Goal: Complete application form

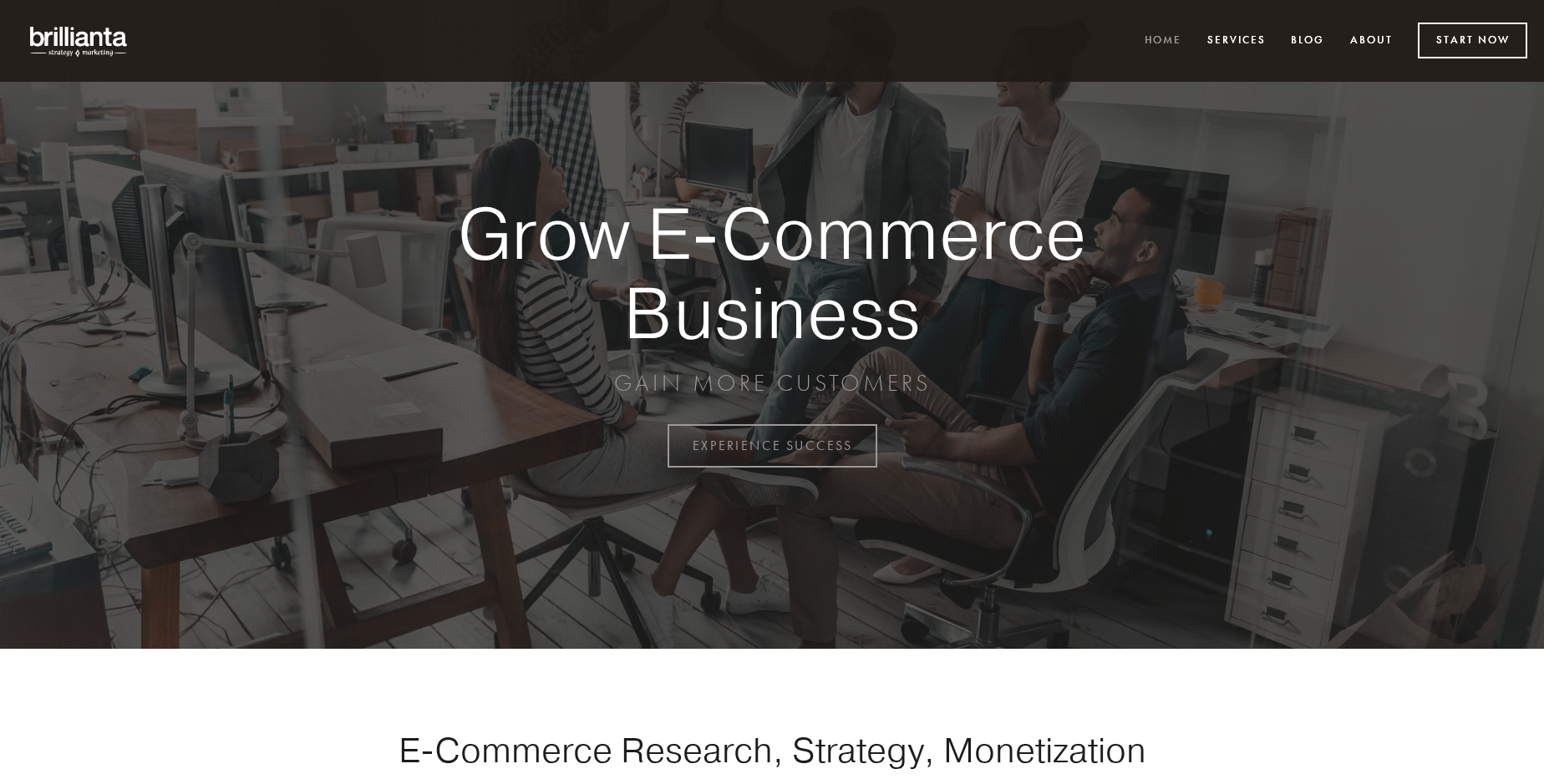
scroll to position [4378, 0]
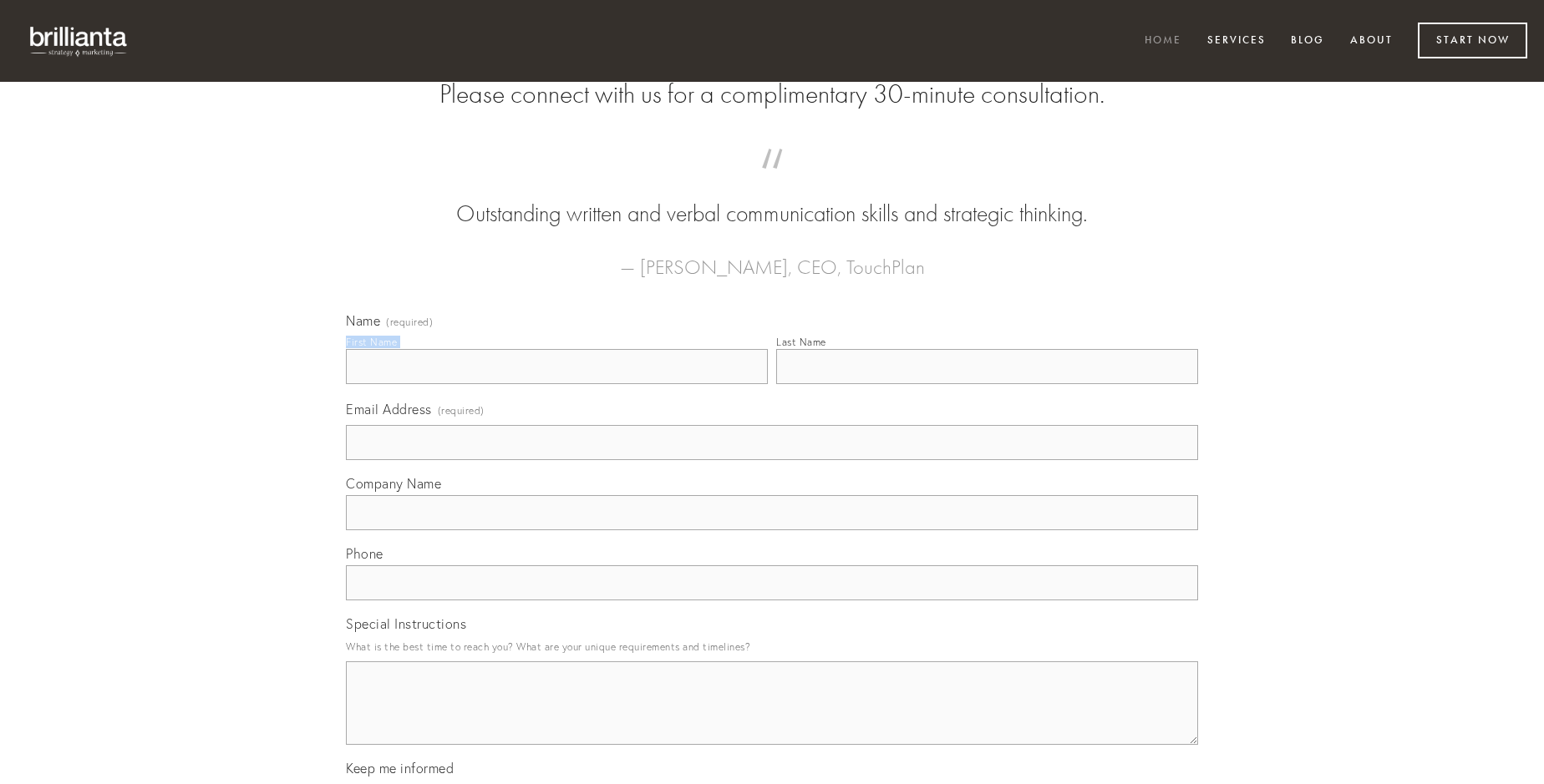
type input "Dr. [PERSON_NAME]"
click at [987, 385] on input "Last Name" at bounding box center [987, 366] width 422 height 35
type input "Dr. [PERSON_NAME]"
click at [772, 460] on input "Email Address (required)" at bounding box center [772, 442] width 853 height 35
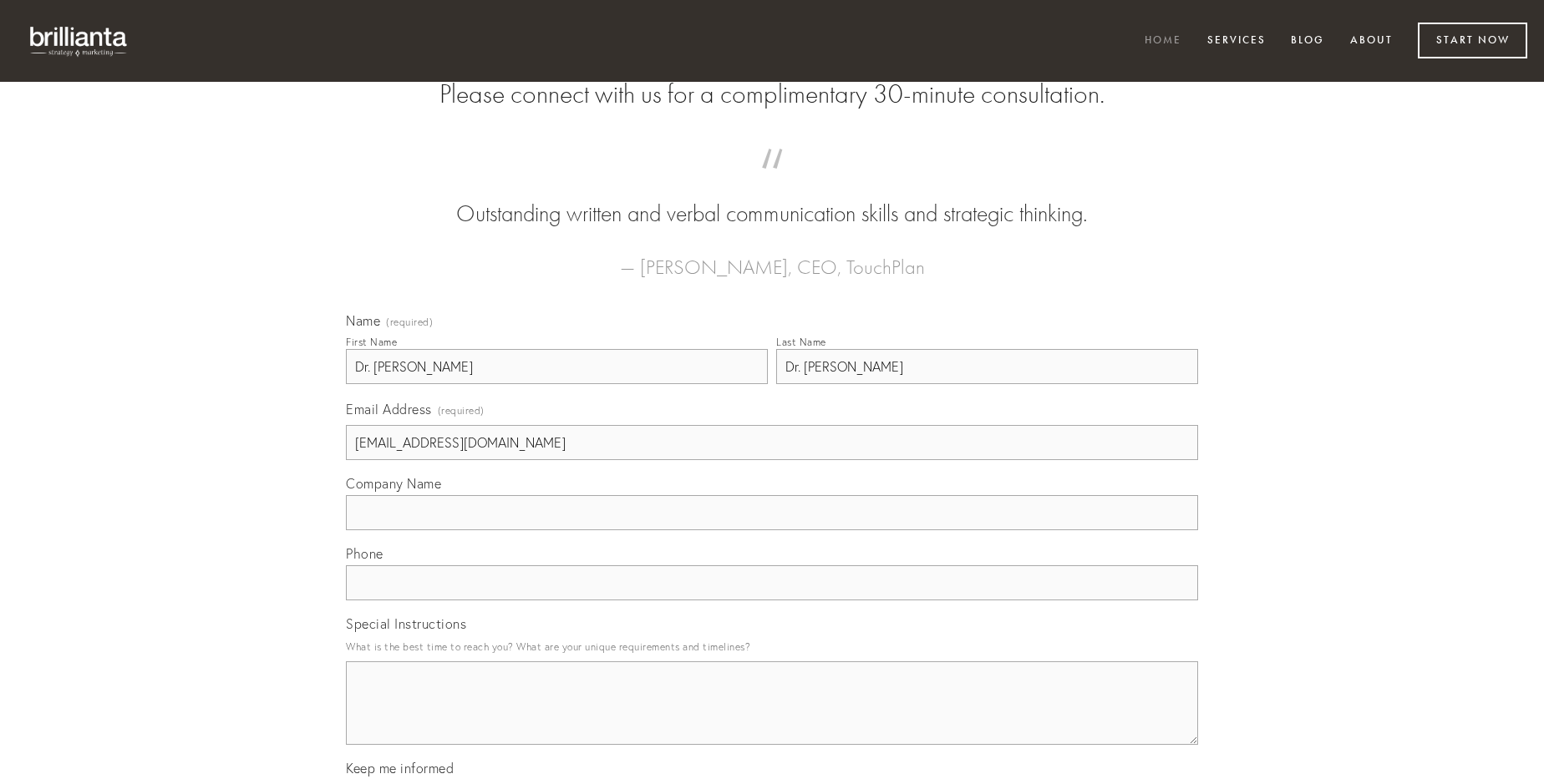
type input "[EMAIL_ADDRESS][DOMAIN_NAME]"
click at [772, 530] on input "Company Name" at bounding box center [772, 512] width 853 height 35
type input "[PERSON_NAME]"
click at [772, 600] on input "text" at bounding box center [772, 582] width 853 height 35
click at [772, 718] on textarea "Special Instructions" at bounding box center [772, 703] width 853 height 83
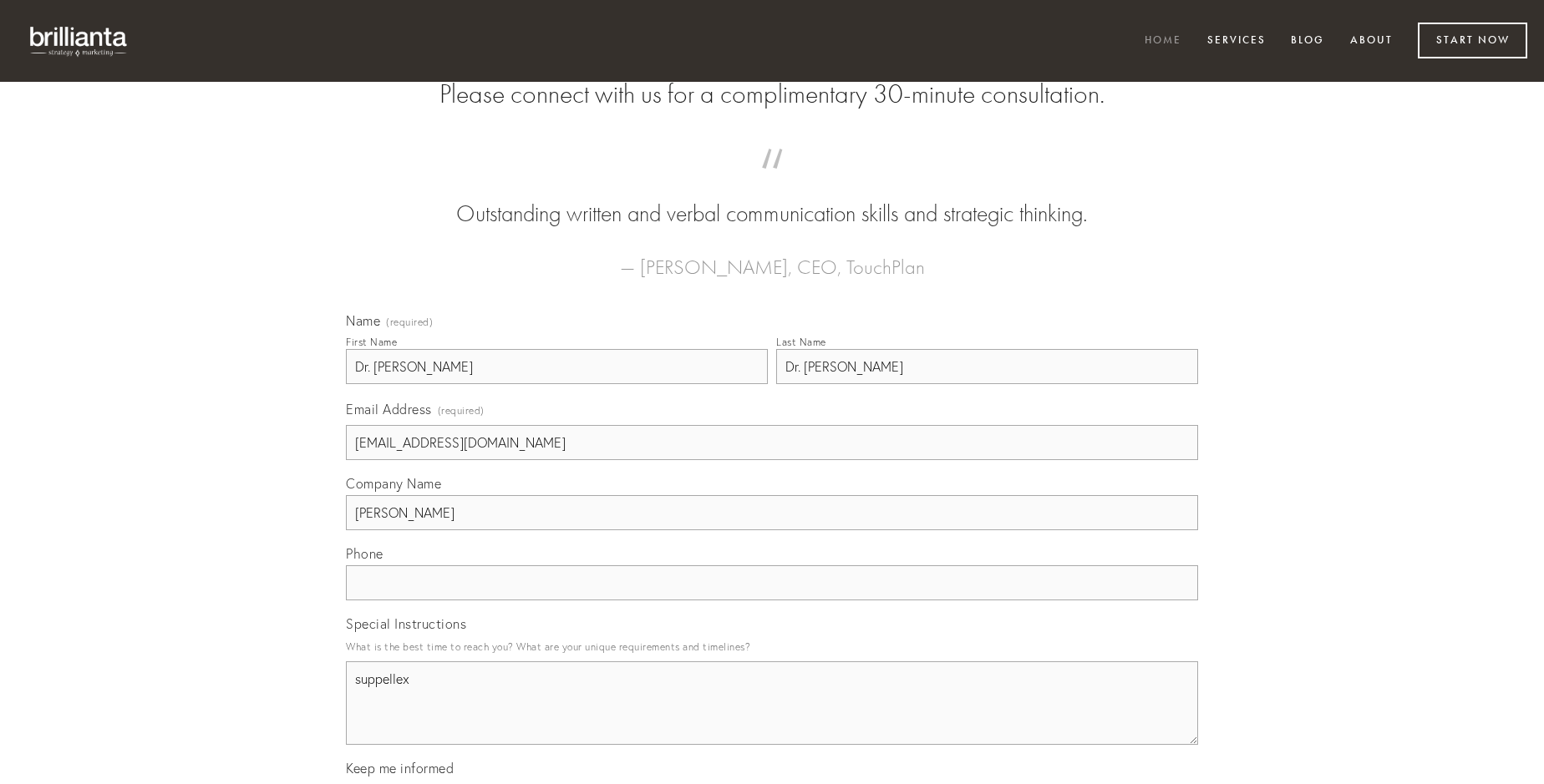
type textarea "suppellex"
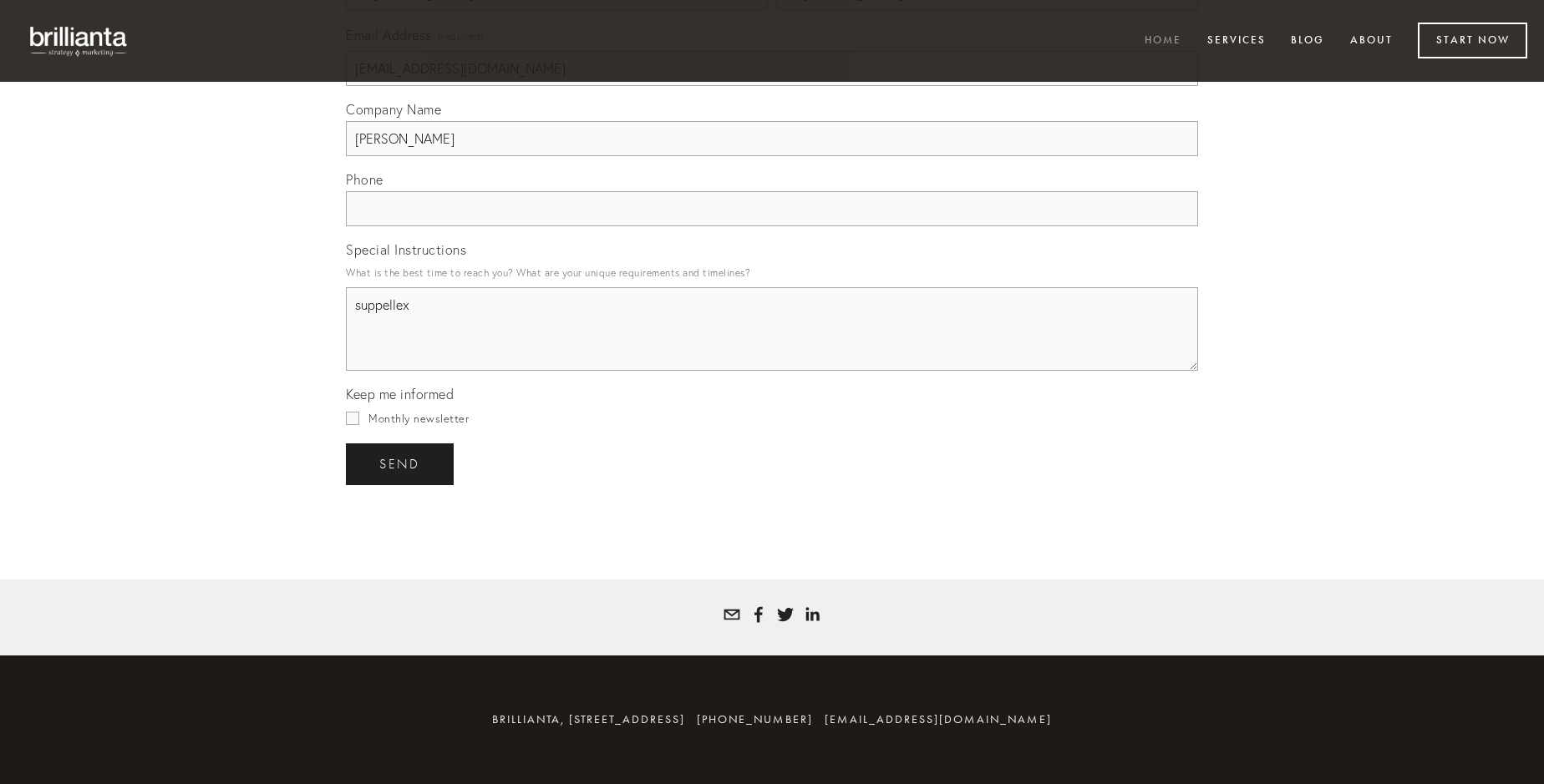
click at [401, 464] on span "send" at bounding box center [399, 464] width 41 height 15
